Goal: Transaction & Acquisition: Purchase product/service

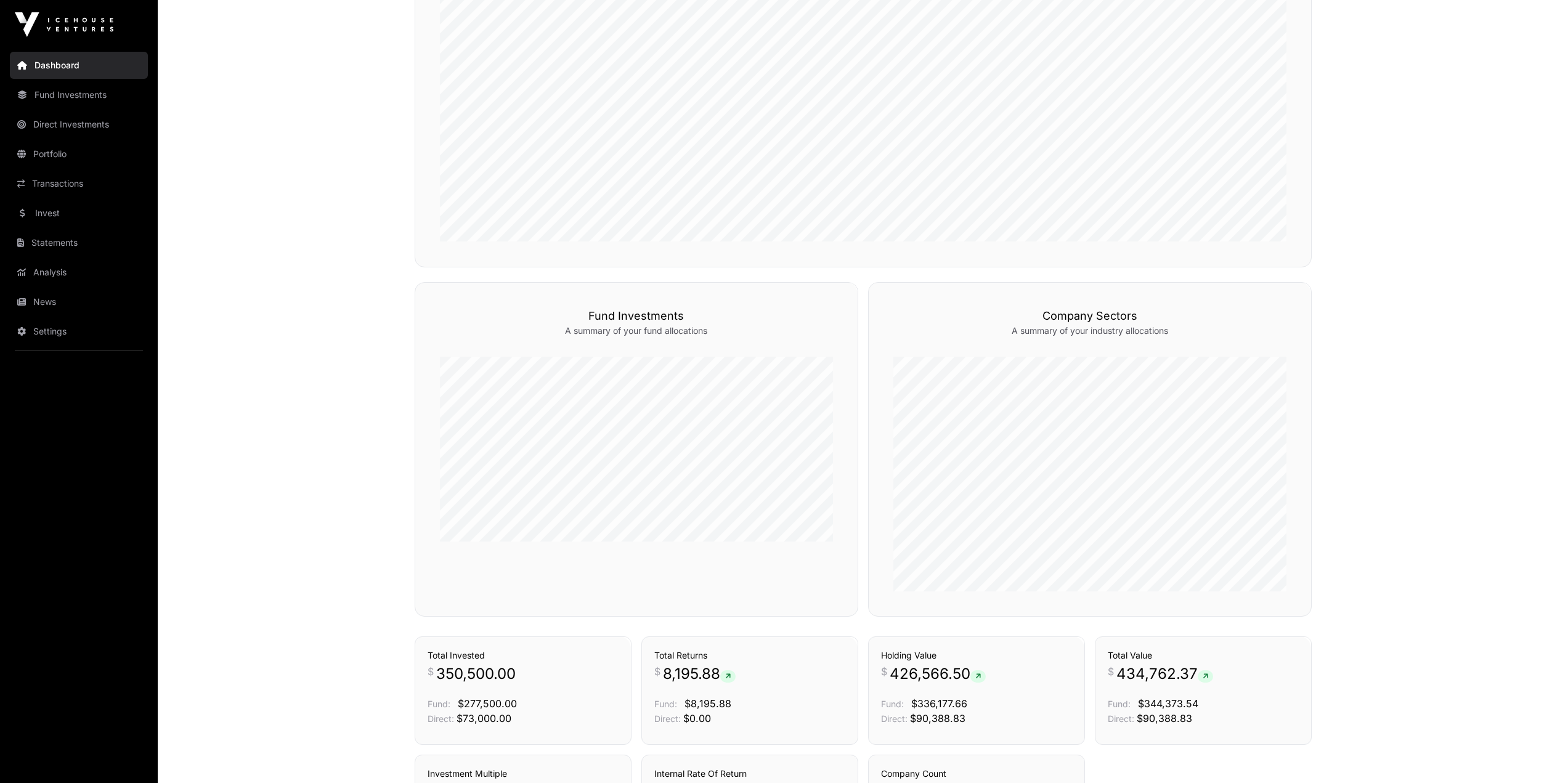
scroll to position [716, 0]
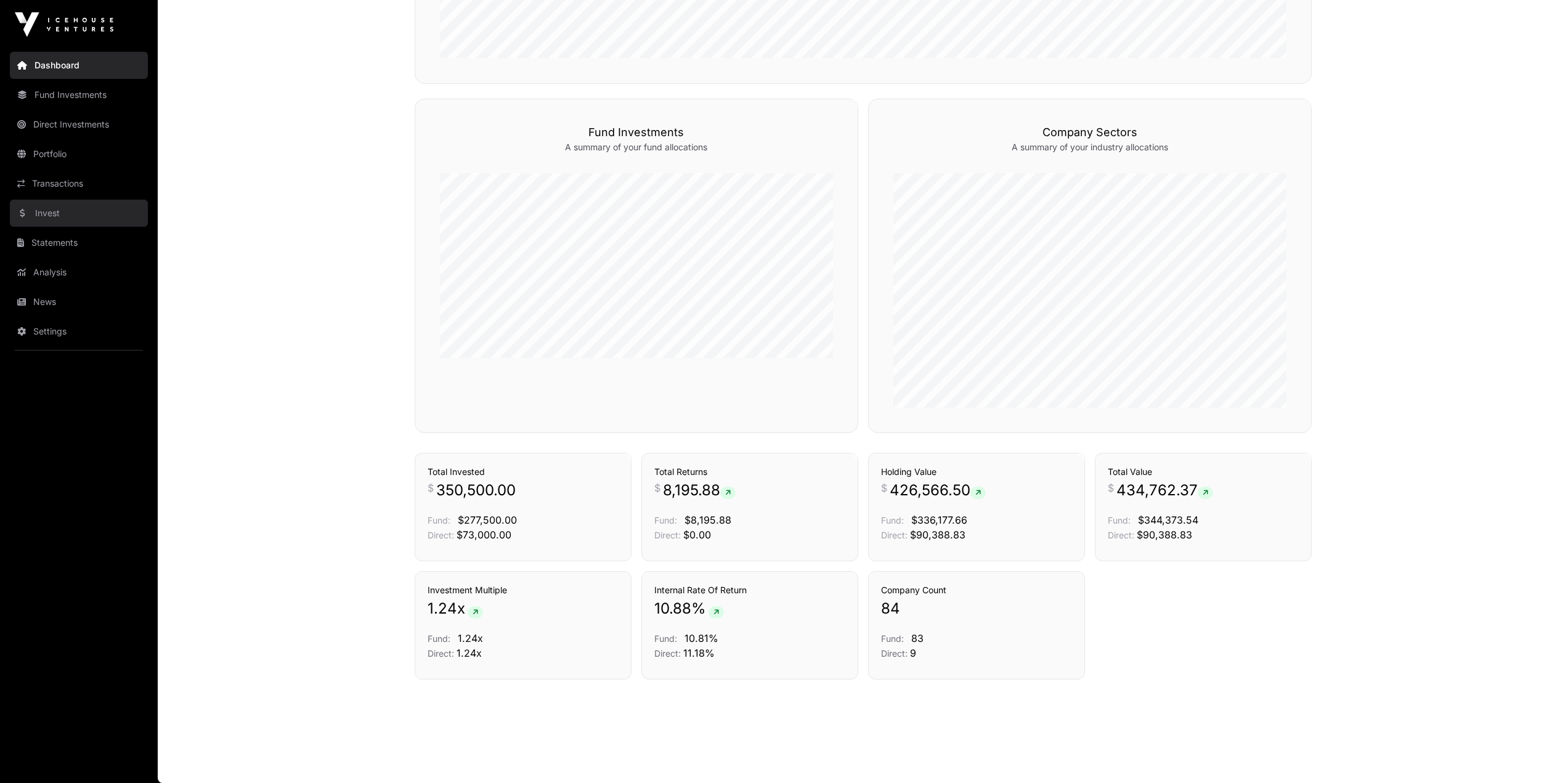
click at [67, 211] on link "Invest" at bounding box center [79, 213] width 138 height 27
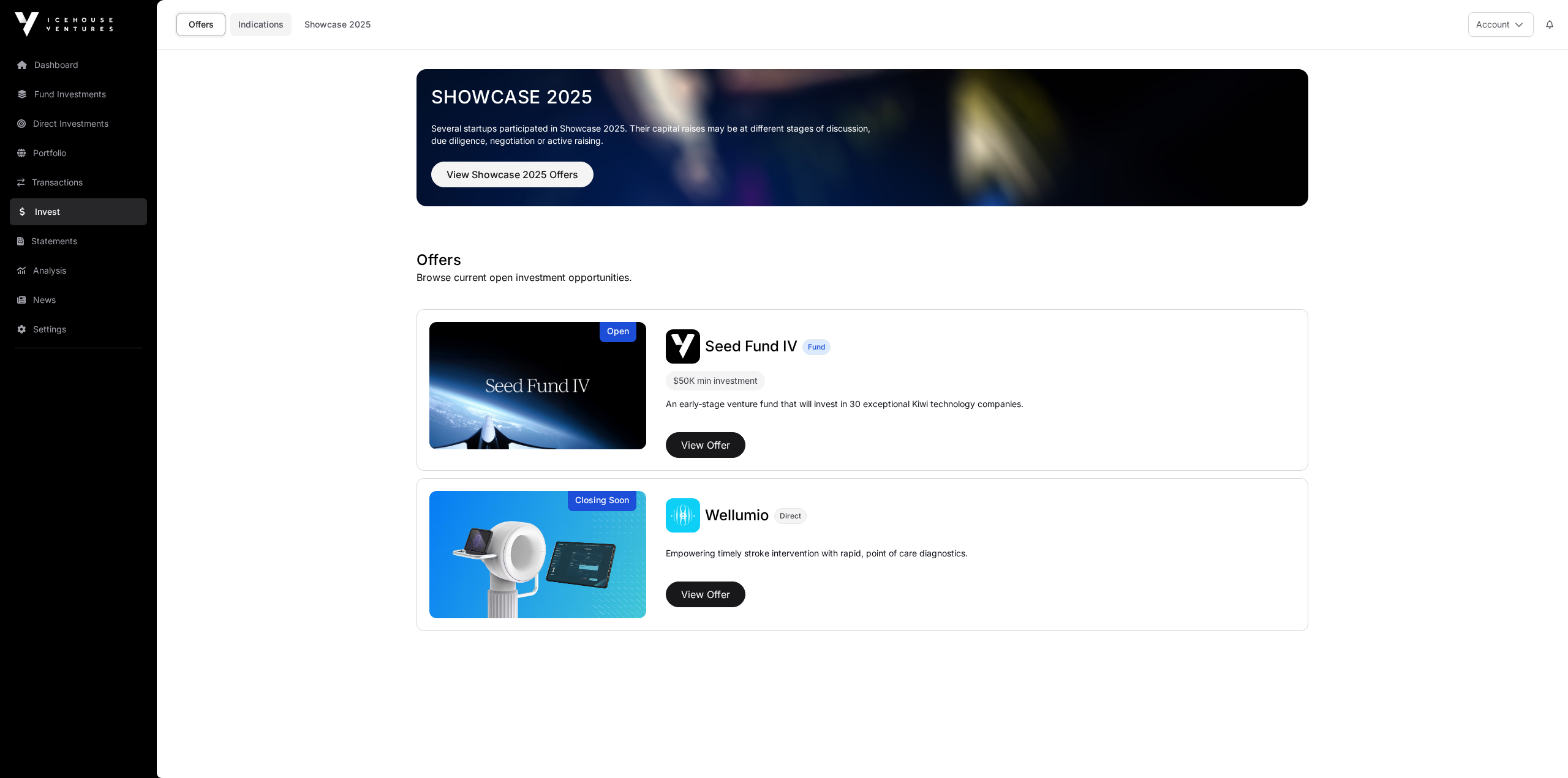
click at [252, 29] on link "Indications" at bounding box center [260, 24] width 61 height 23
click at [256, 25] on link "Indications" at bounding box center [260, 24] width 61 height 23
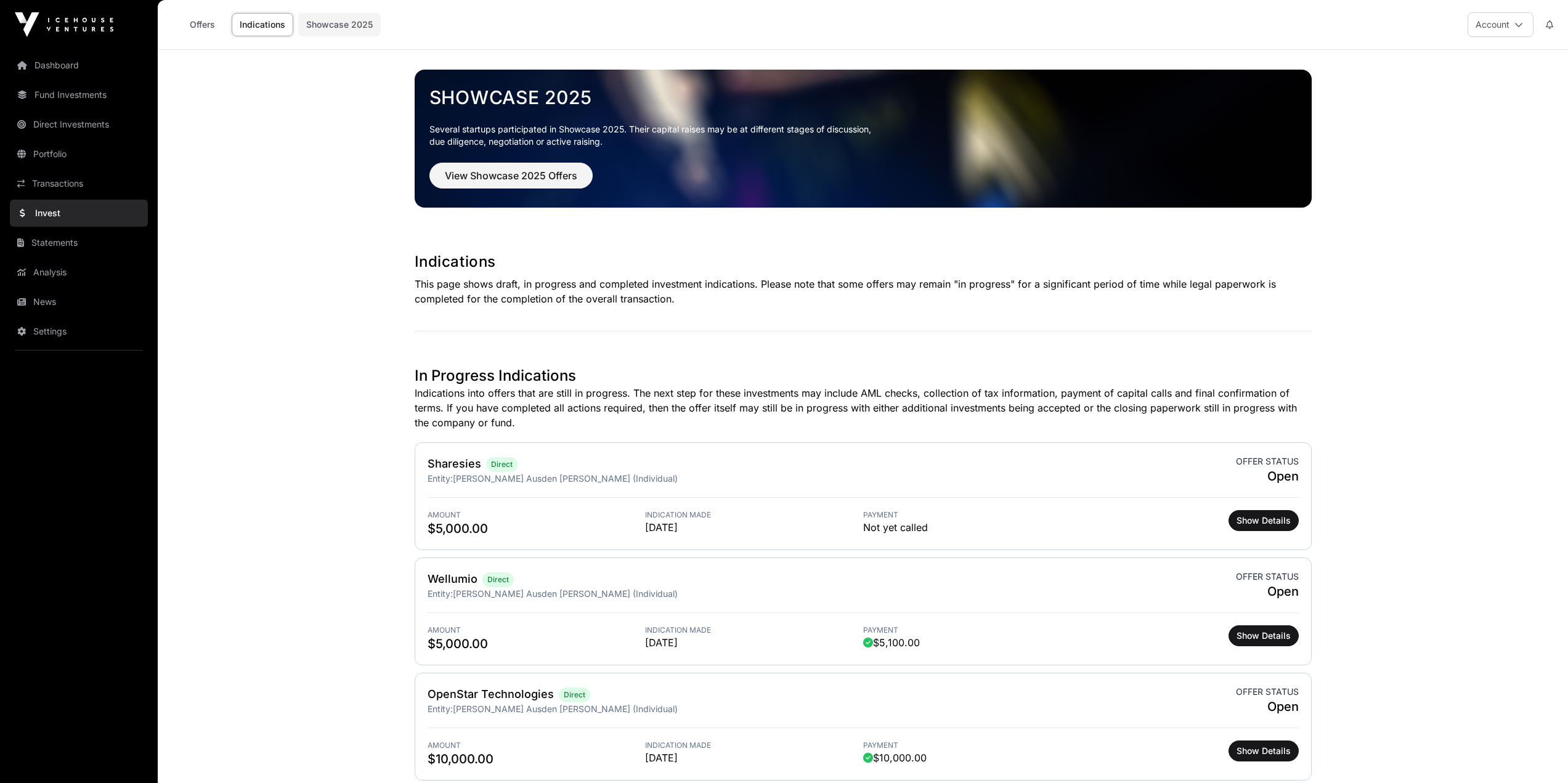
click at [325, 23] on link "Showcase 2025" at bounding box center [339, 25] width 82 height 23
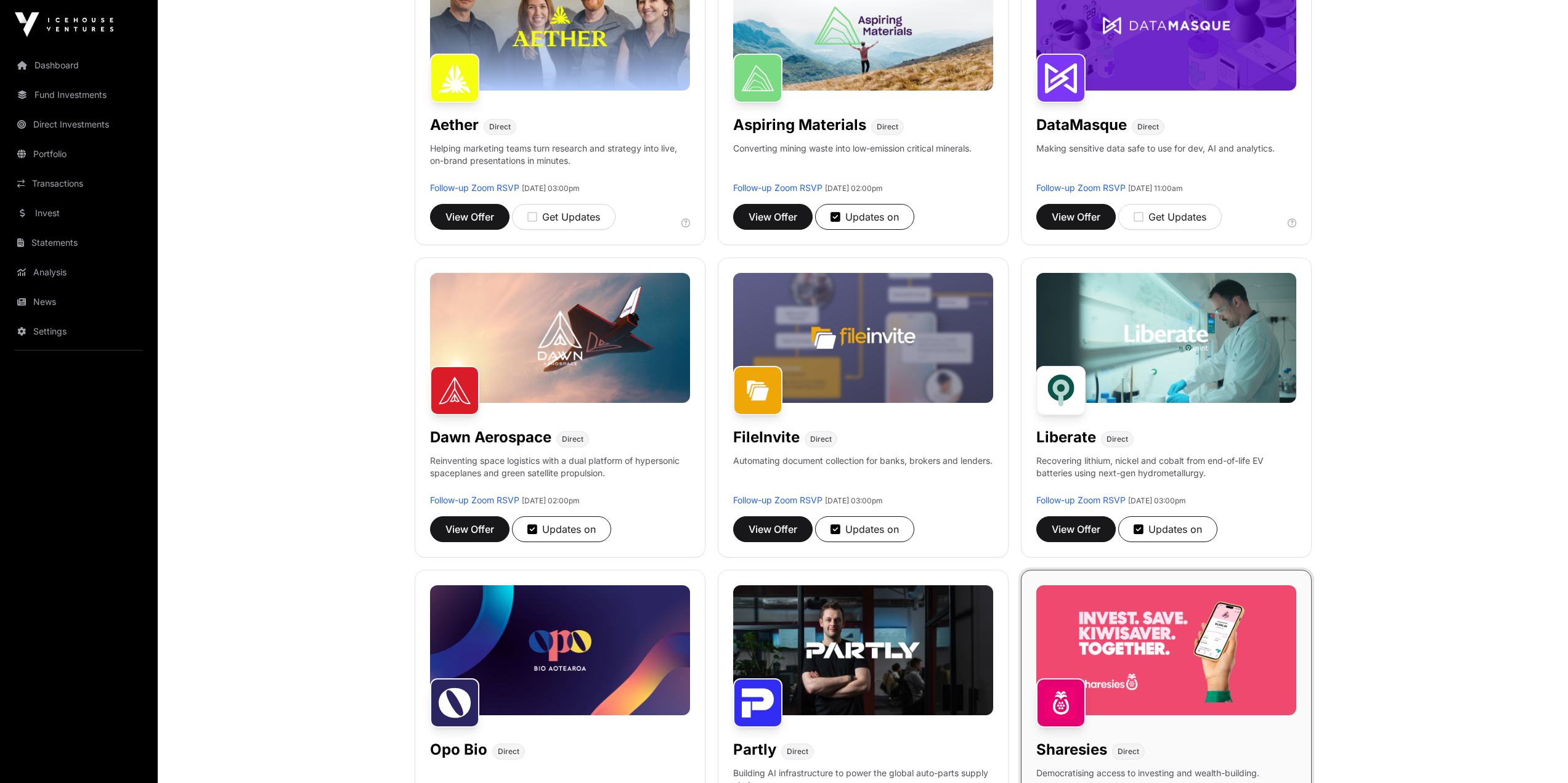
scroll to position [308, 0]
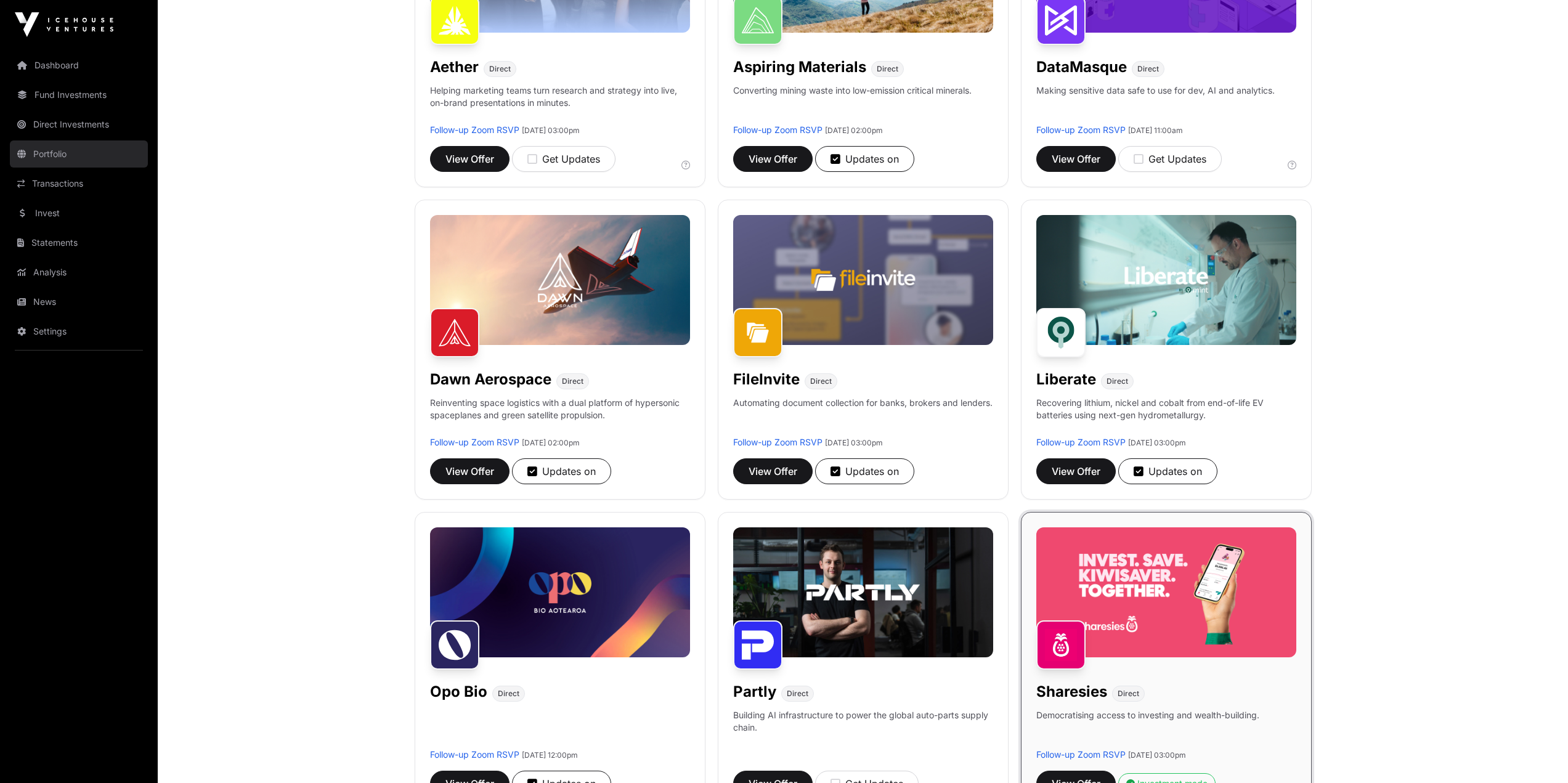
click at [66, 155] on link "Portfolio" at bounding box center [79, 153] width 138 height 27
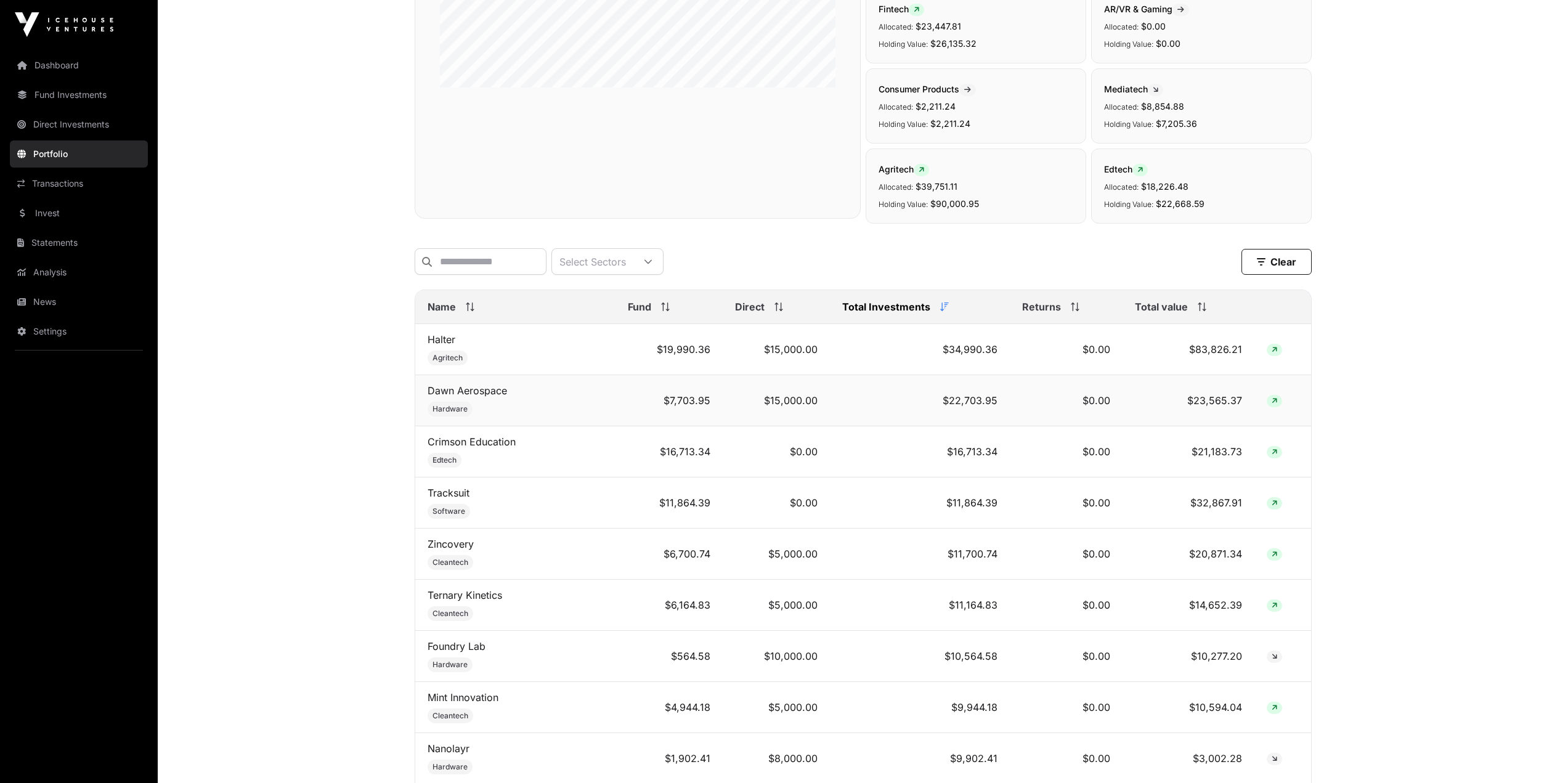
scroll to position [369, 0]
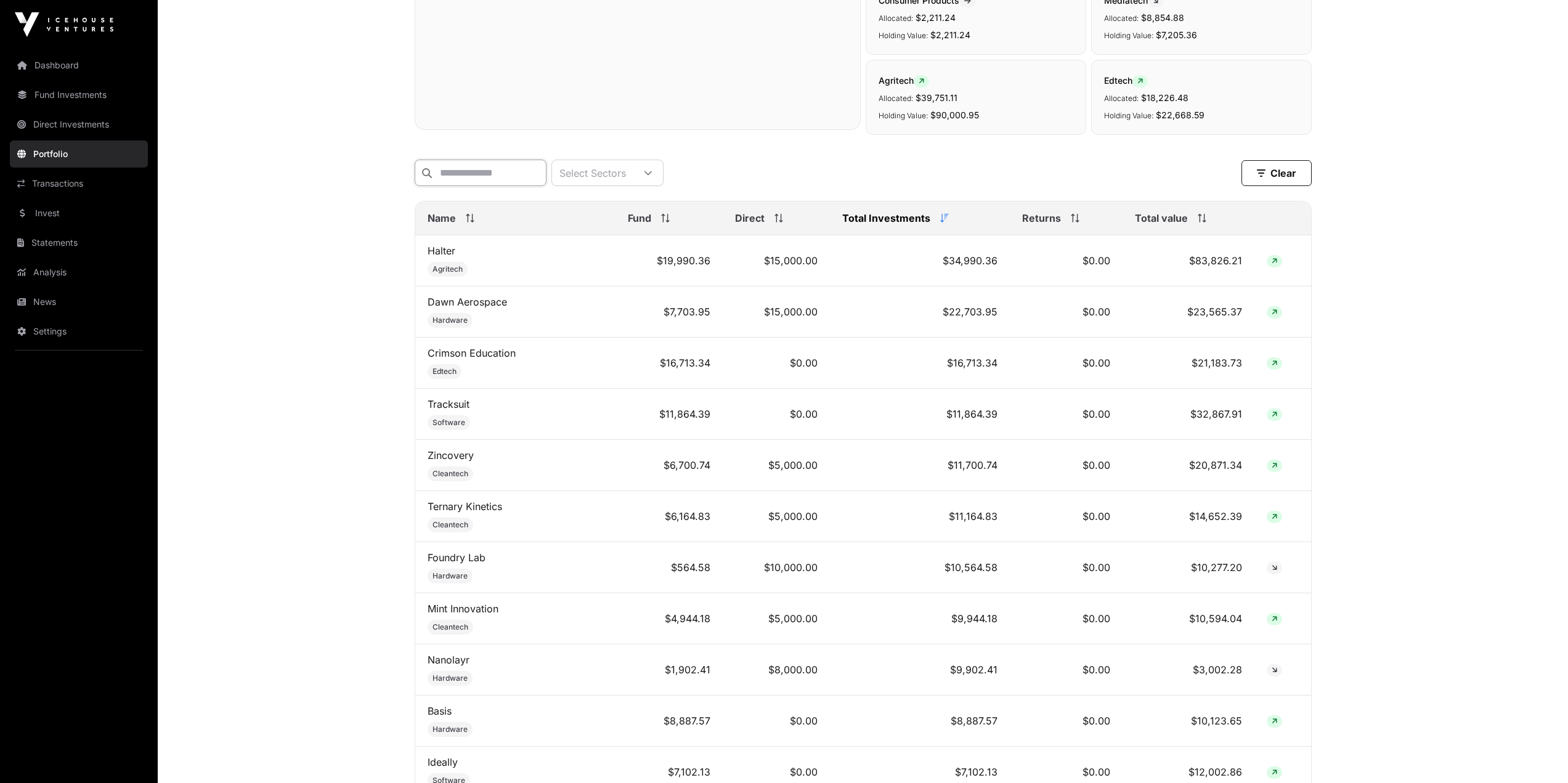
click at [509, 184] on input "text" at bounding box center [481, 173] width 132 height 27
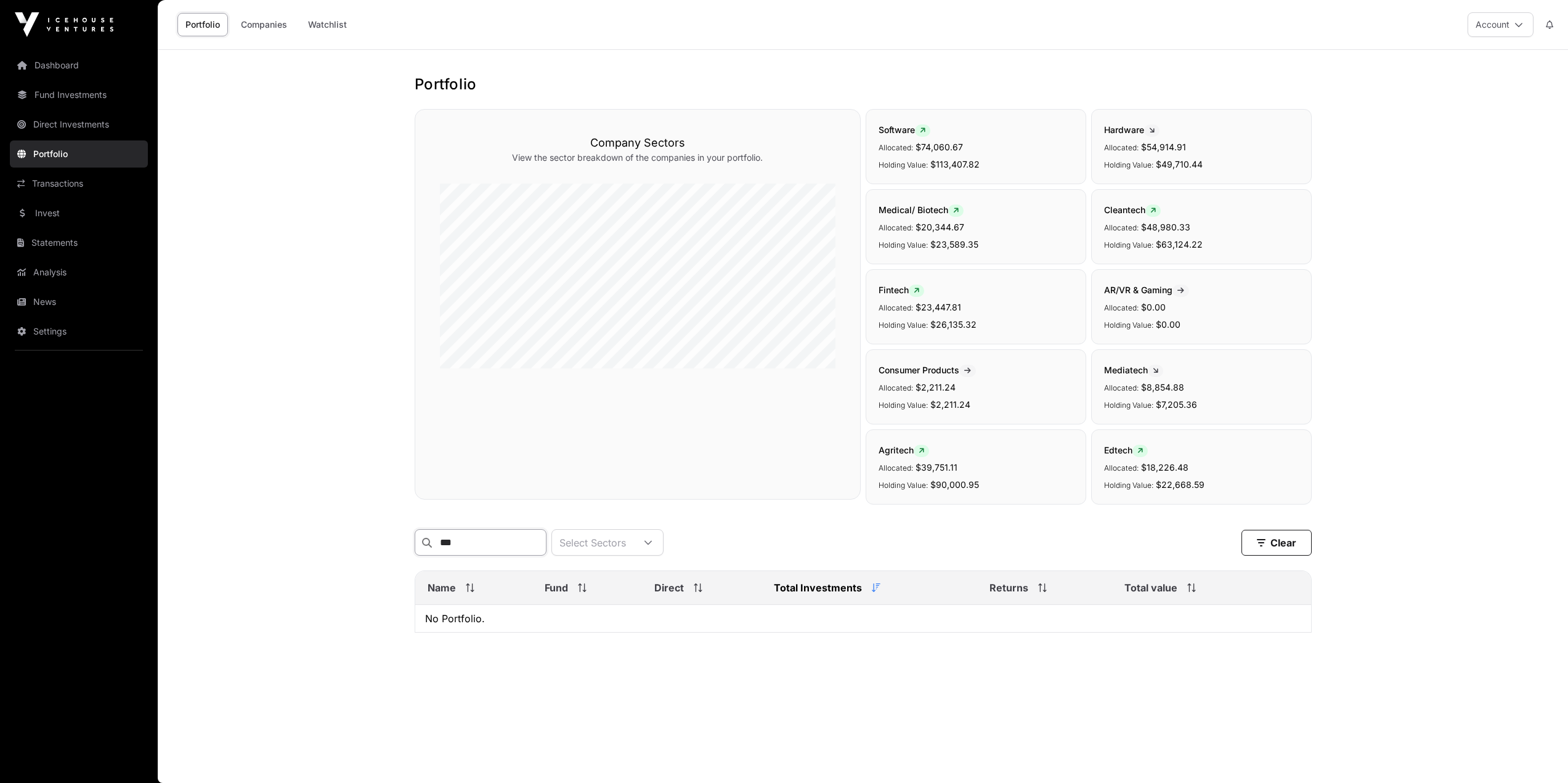
scroll to position [0, 0]
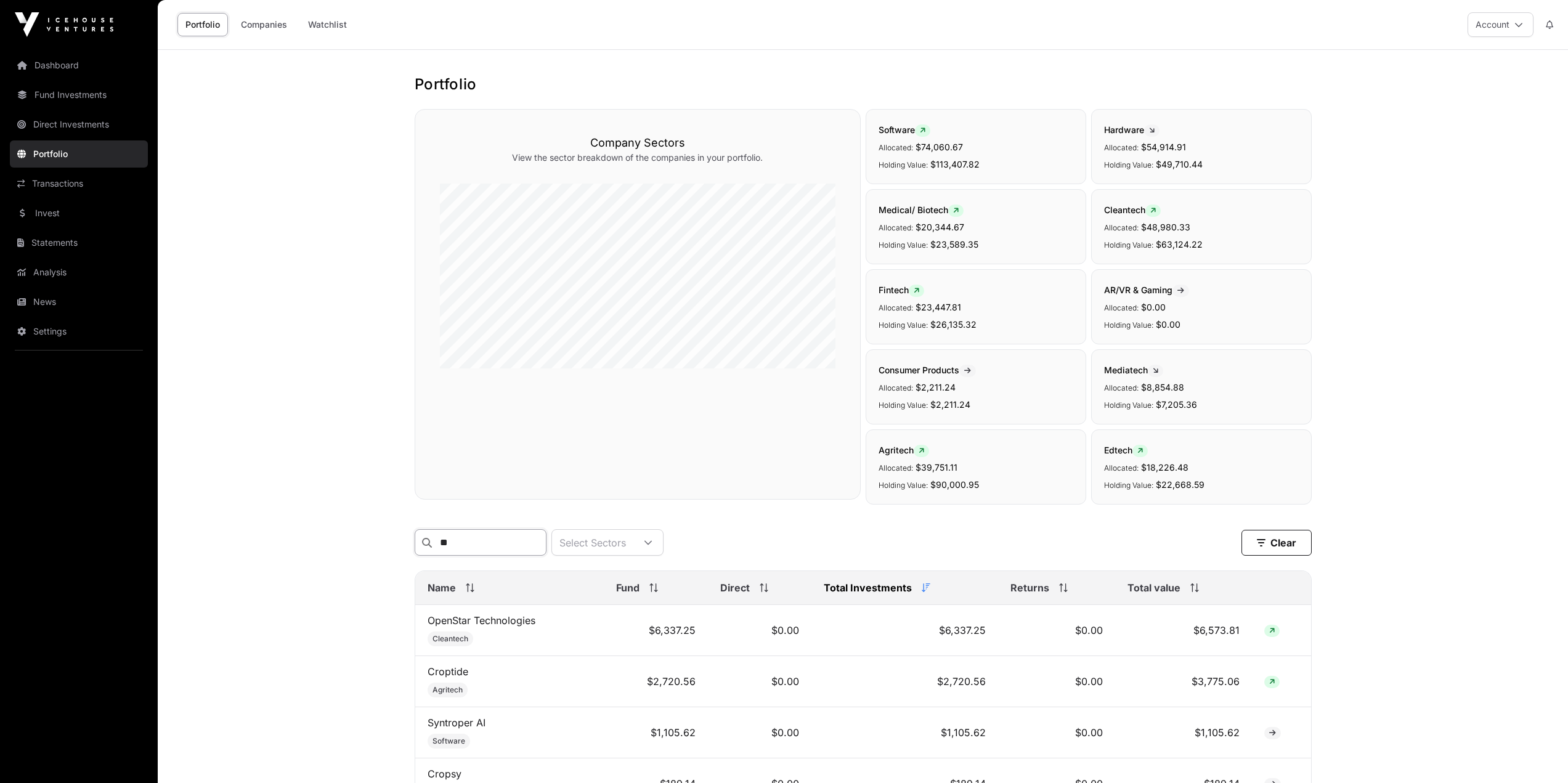
type input "*"
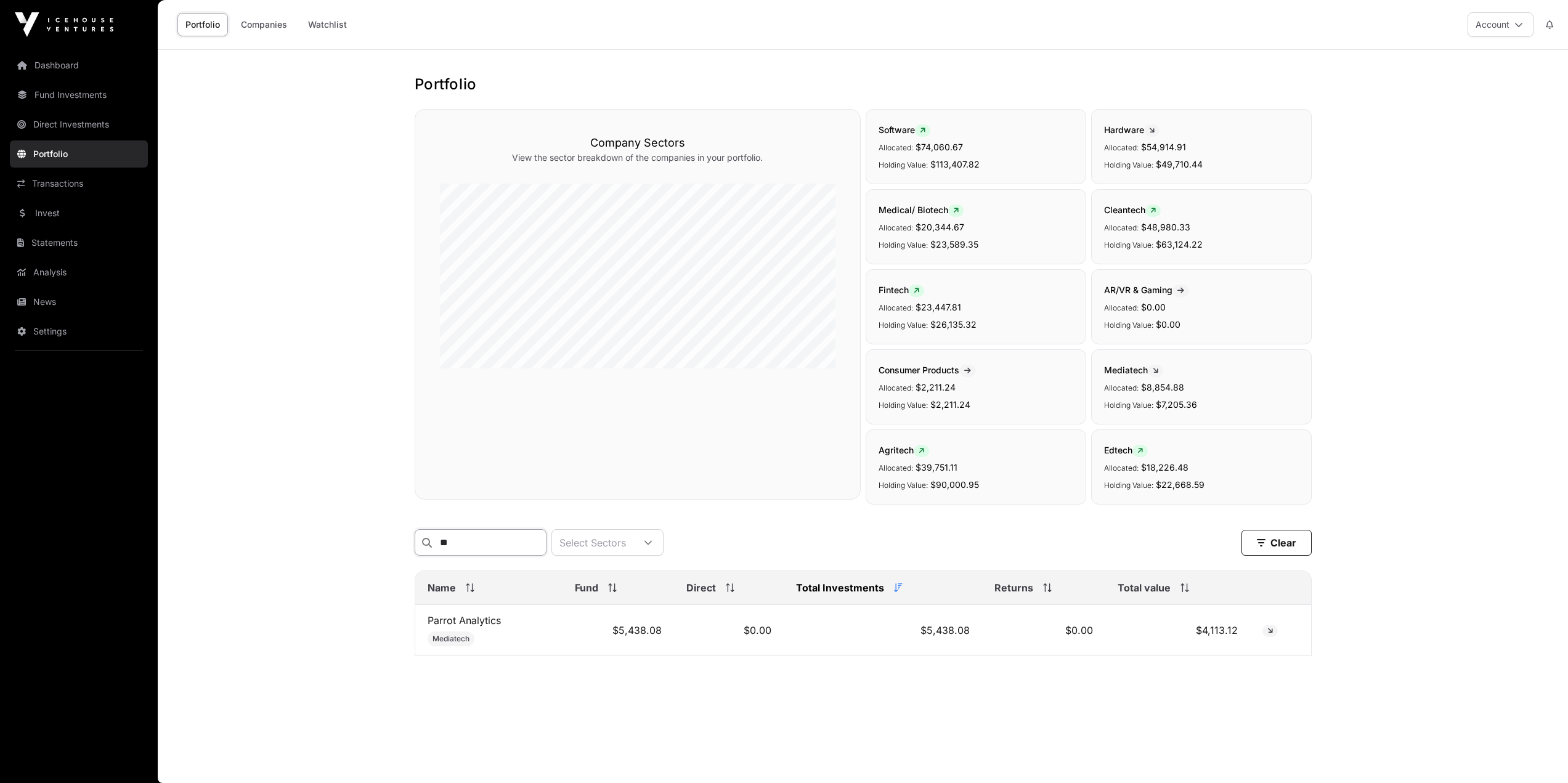
type input "*"
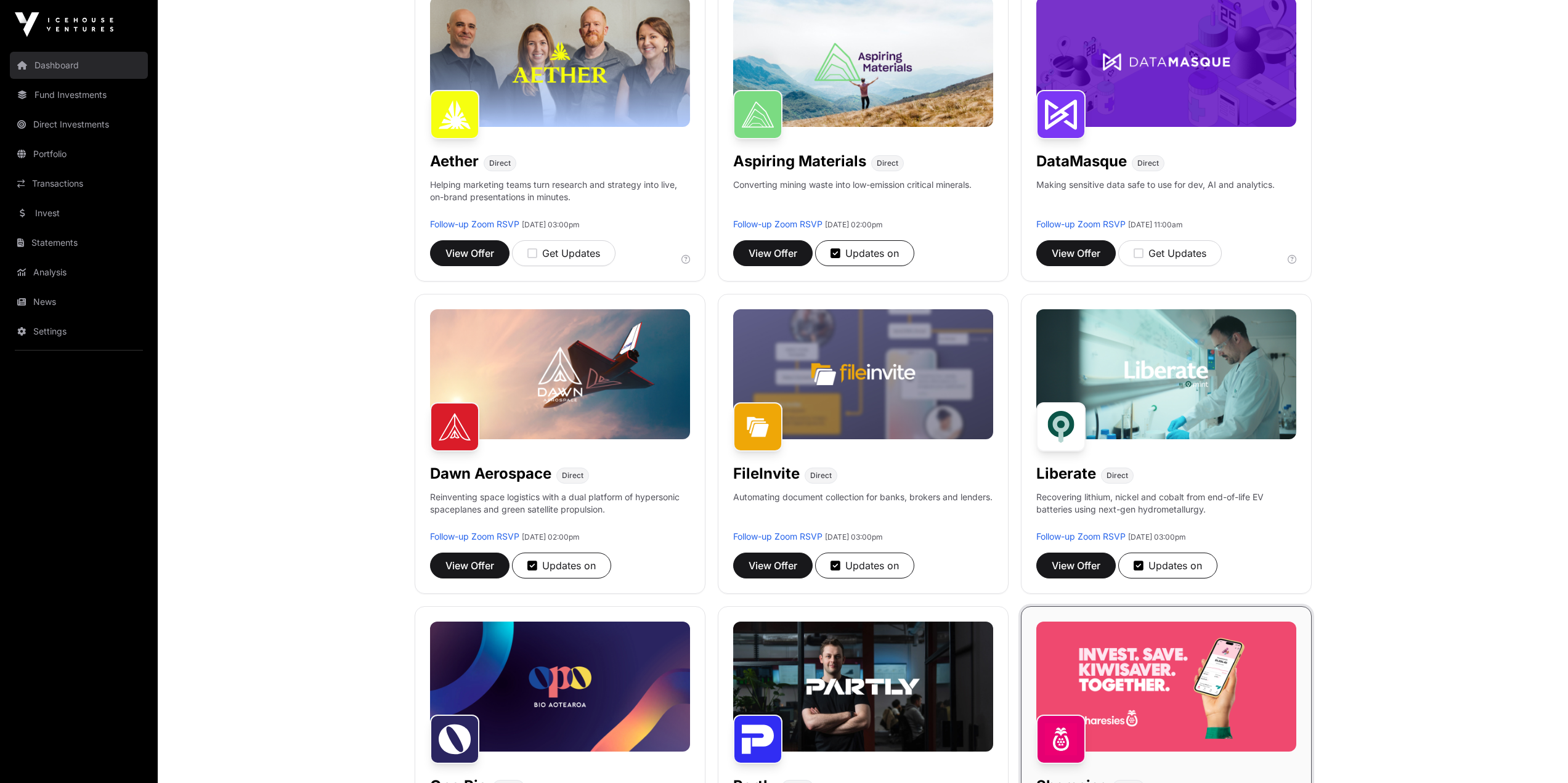
scroll to position [185, 0]
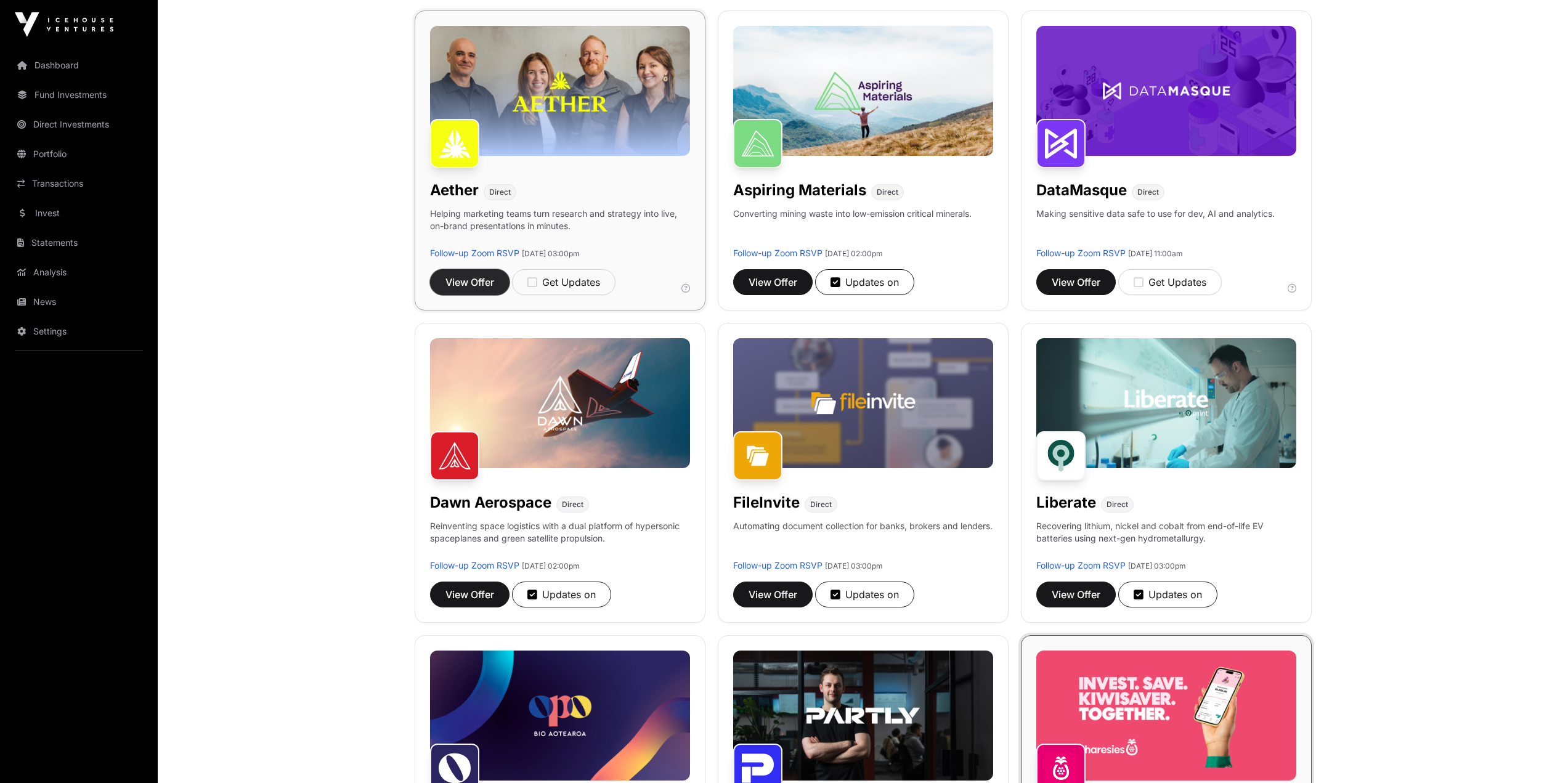
click at [441, 284] on button "View Offer" at bounding box center [470, 282] width 80 height 26
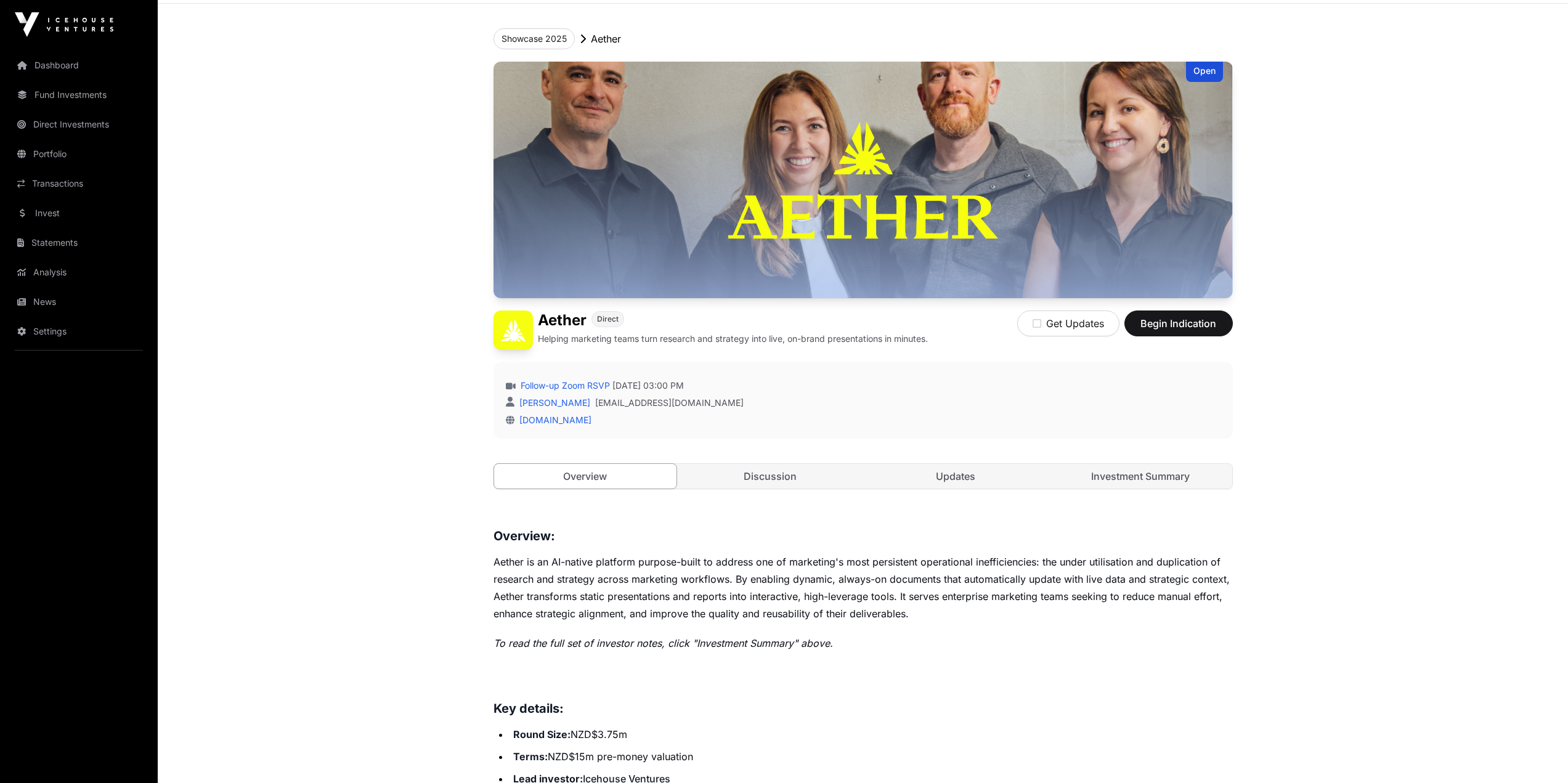
scroll to position [185, 0]
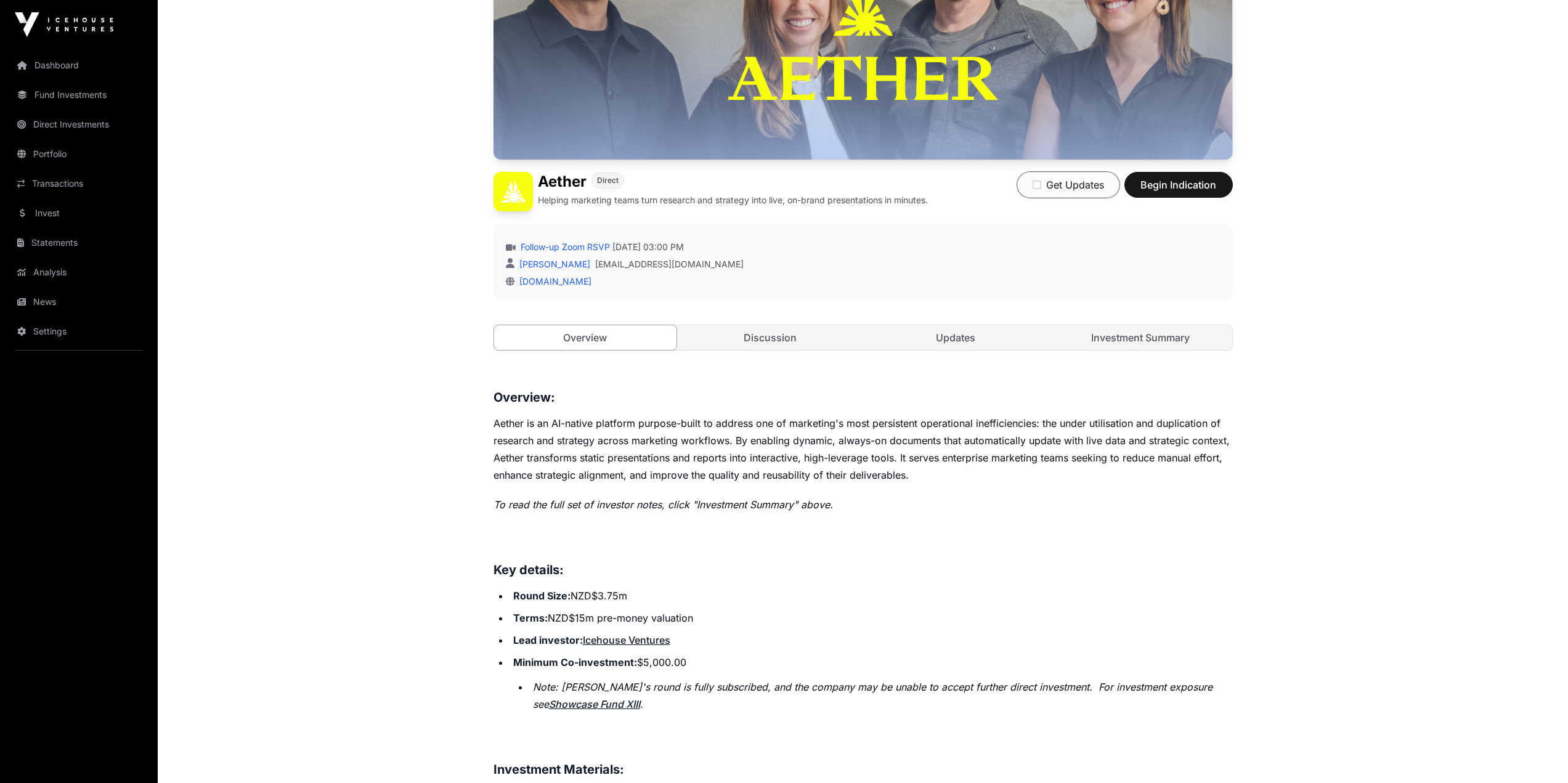
click at [1032, 180] on icon "button" at bounding box center [1037, 185] width 9 height 10
click at [961, 341] on link "Updates" at bounding box center [956, 338] width 183 height 25
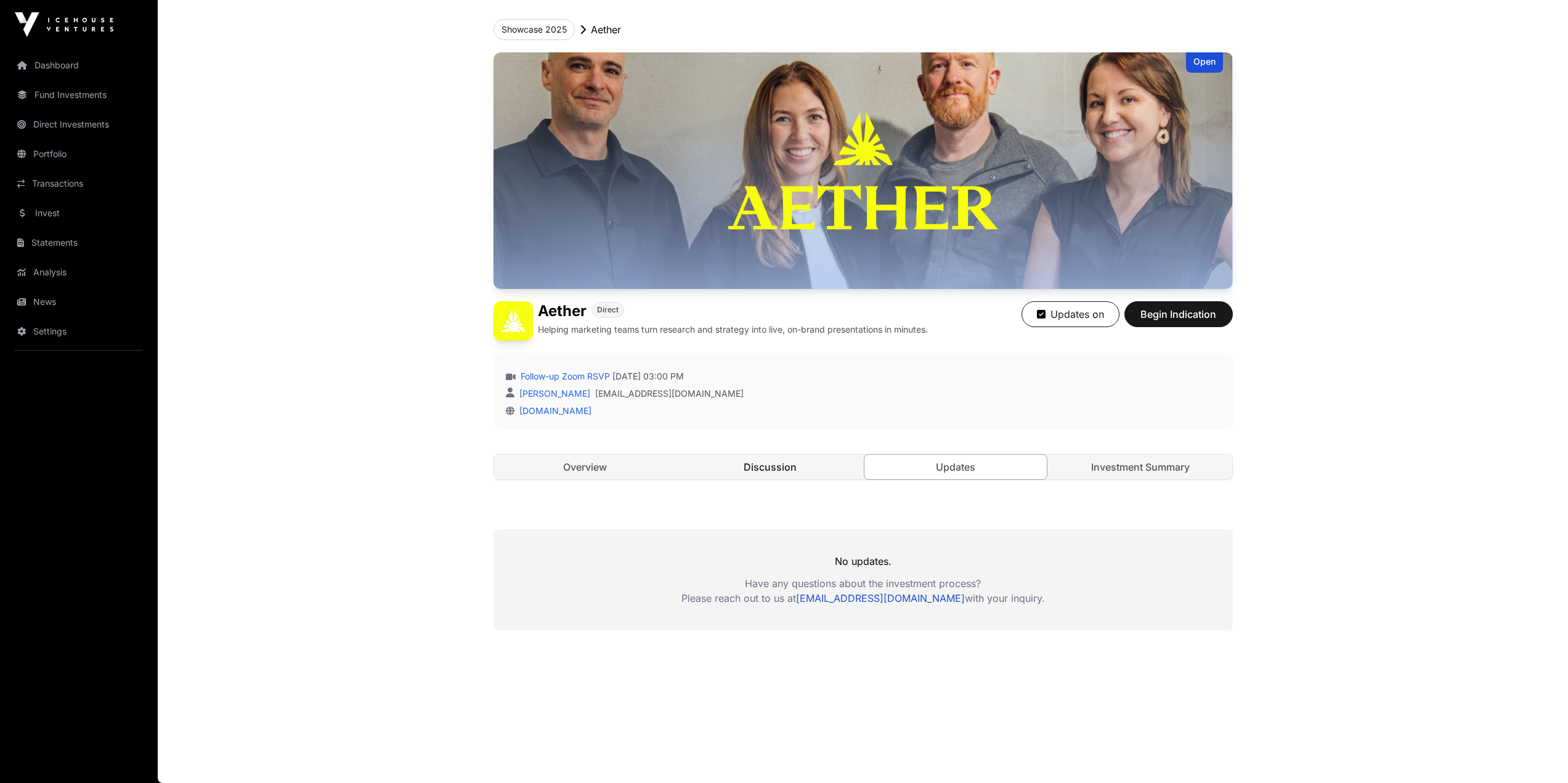
click at [750, 464] on link "Discussion" at bounding box center [770, 467] width 183 height 25
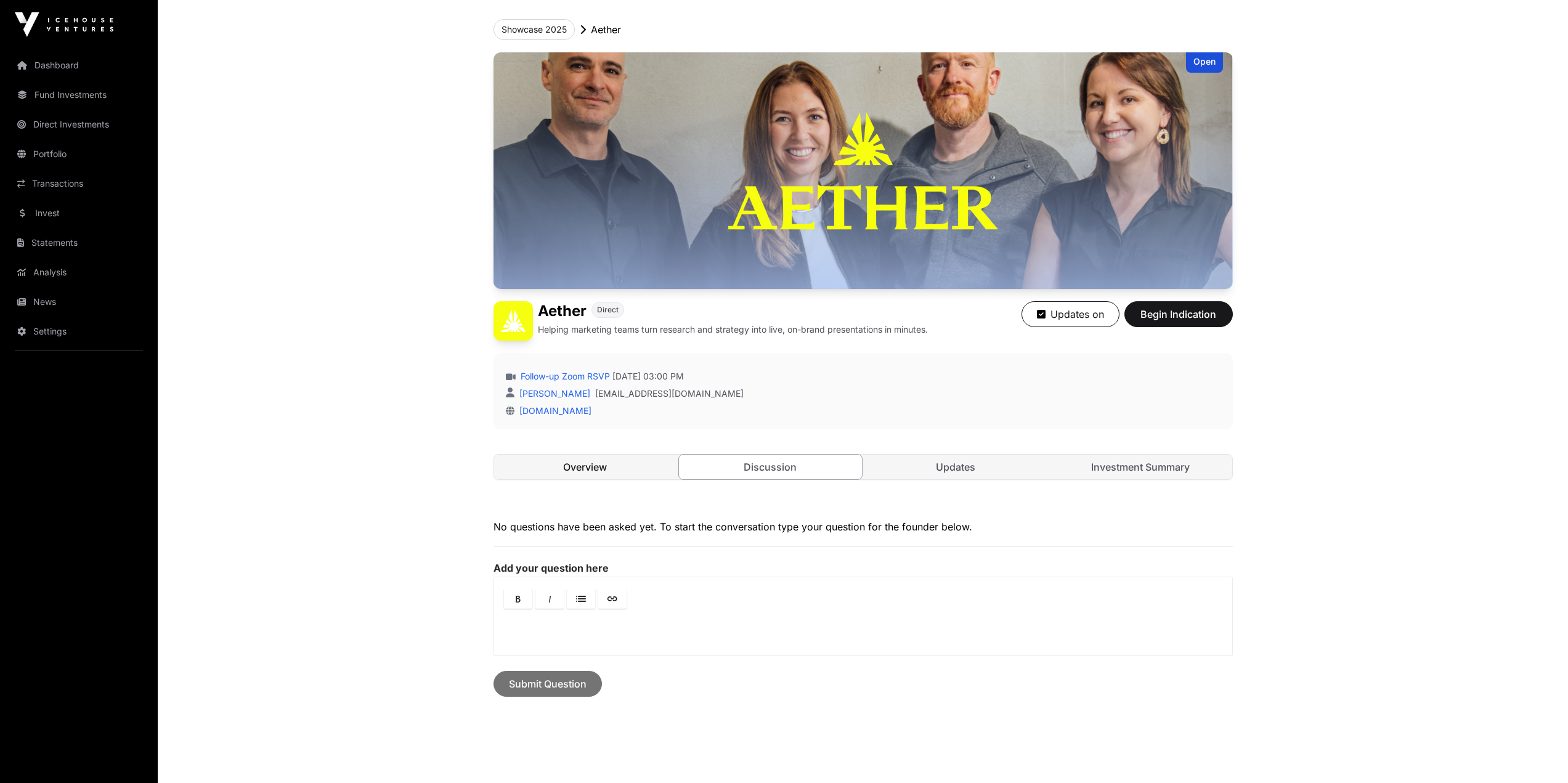
click at [561, 465] on link "Overview" at bounding box center [585, 467] width 183 height 25
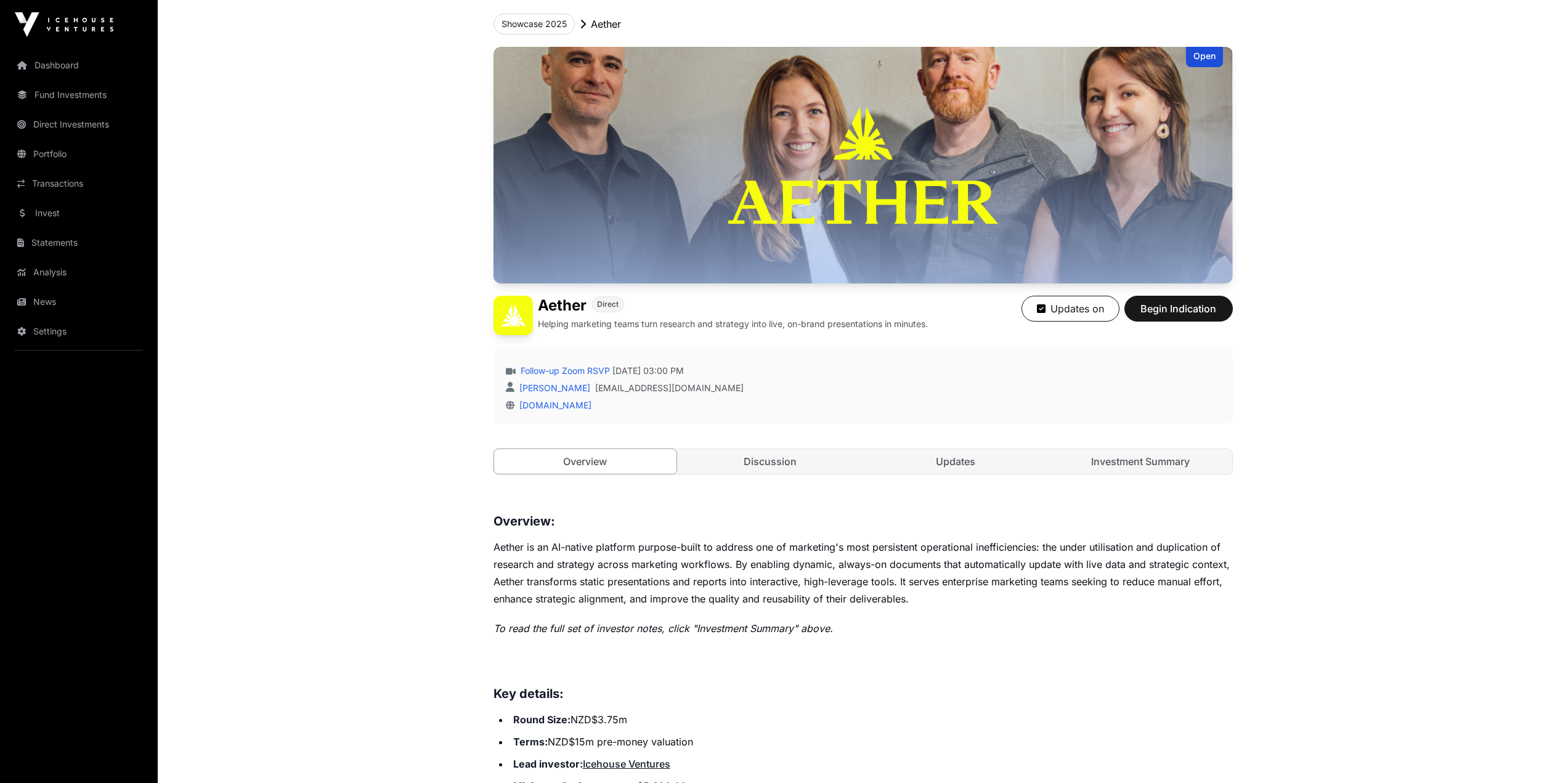
scroll to position [56, 0]
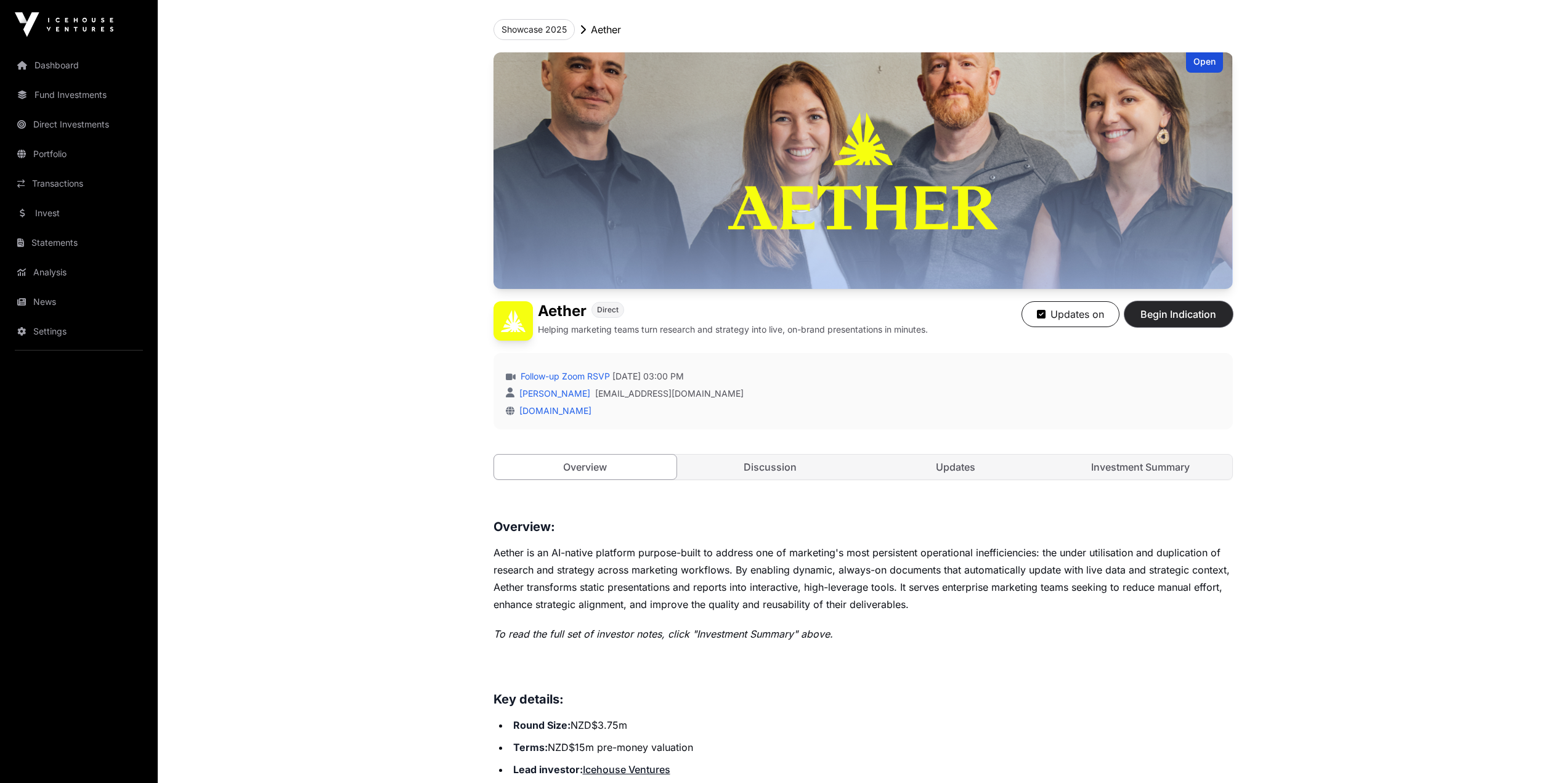
click at [1190, 317] on span "Begin Indication" at bounding box center [1178, 314] width 77 height 14
